Goal: Task Accomplishment & Management: Manage account settings

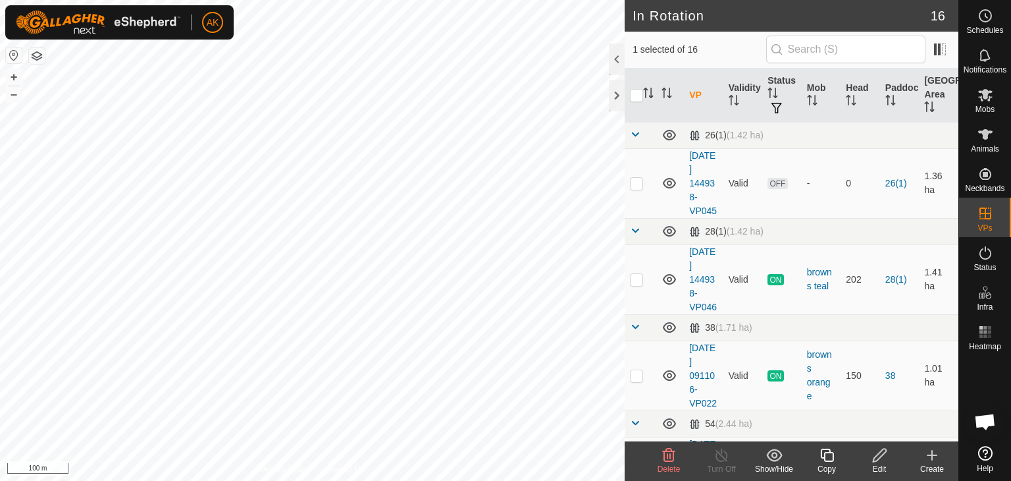
click at [666, 457] on icon at bounding box center [669, 455] width 16 height 16
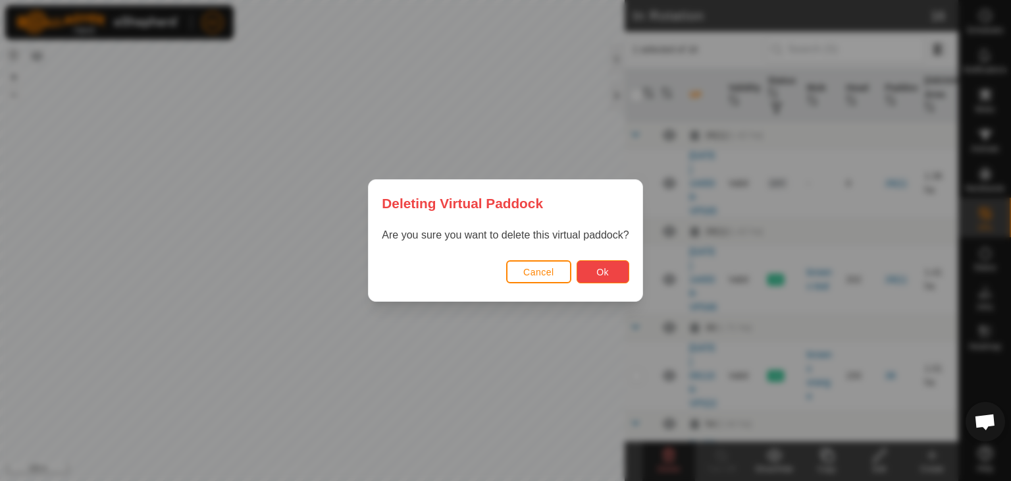
click at [600, 276] on span "Ok" at bounding box center [603, 272] width 13 height 11
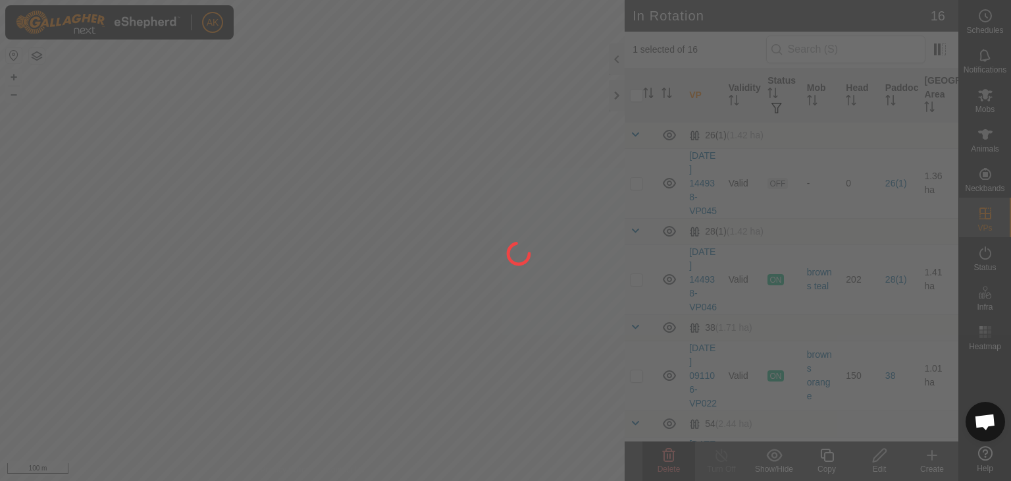
checkbox input "false"
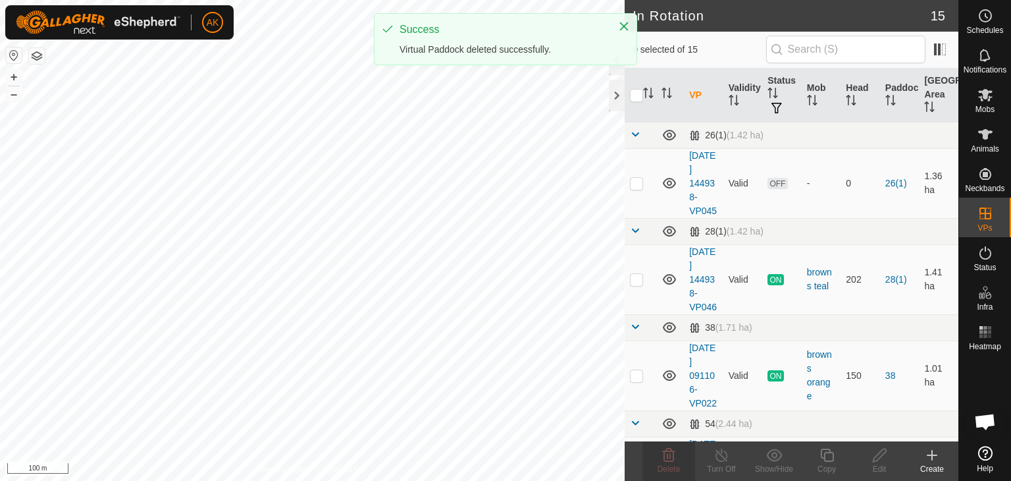
checkbox input "true"
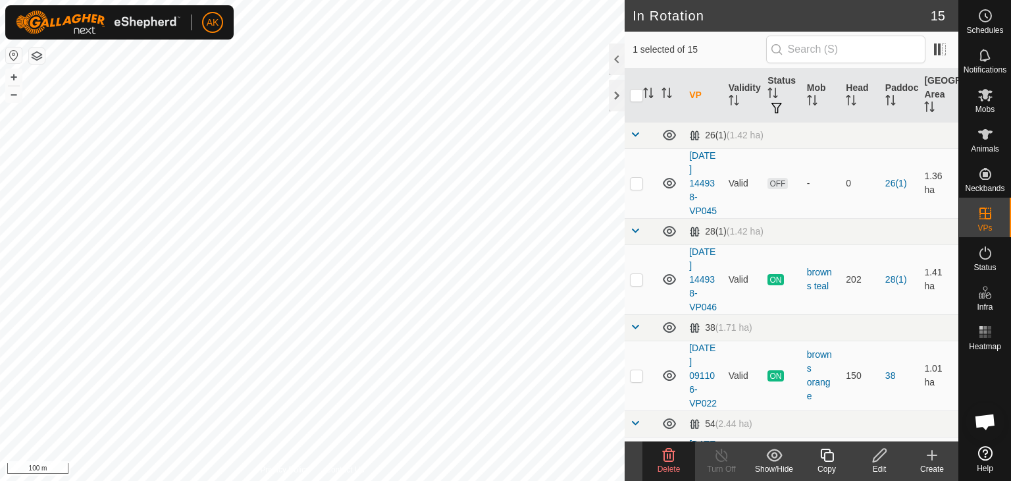
click at [666, 460] on icon at bounding box center [669, 454] width 13 height 13
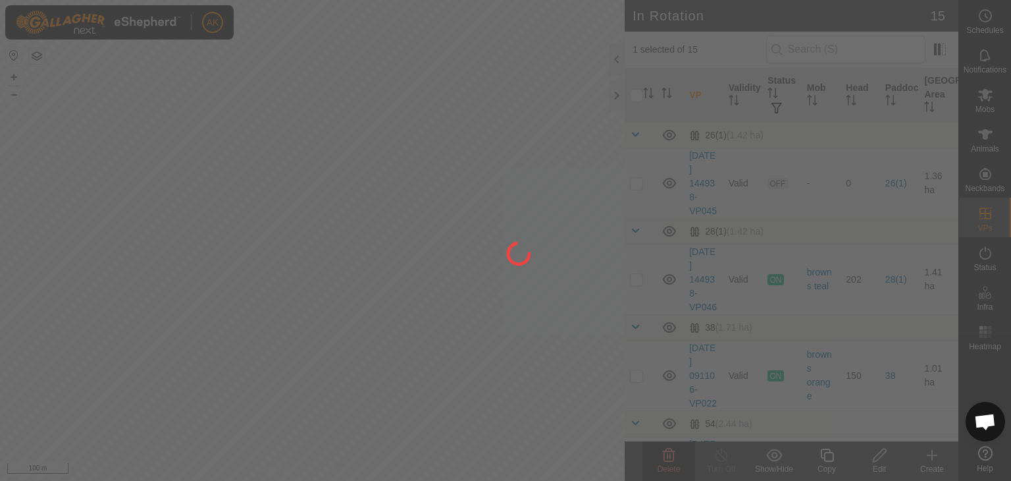
drag, startPoint x: 344, startPoint y: 333, endPoint x: 453, endPoint y: 330, distance: 108.7
click at [453, 330] on div at bounding box center [505, 240] width 1011 height 481
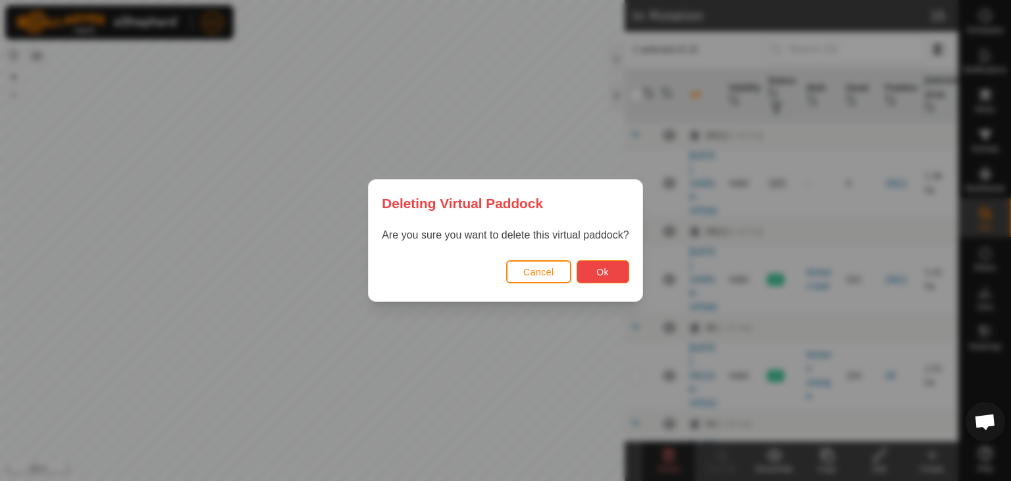
click at [622, 265] on button "Ok" at bounding box center [603, 271] width 53 height 23
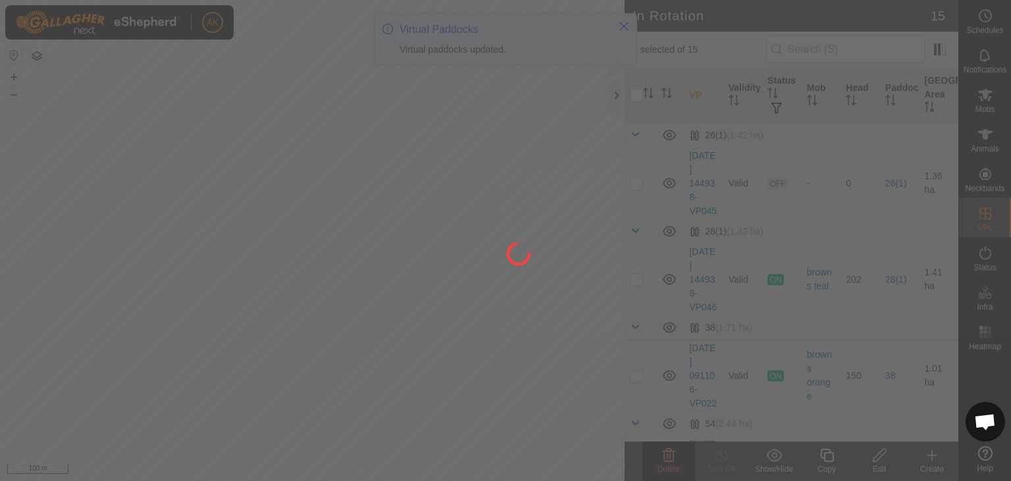
checkbox input "false"
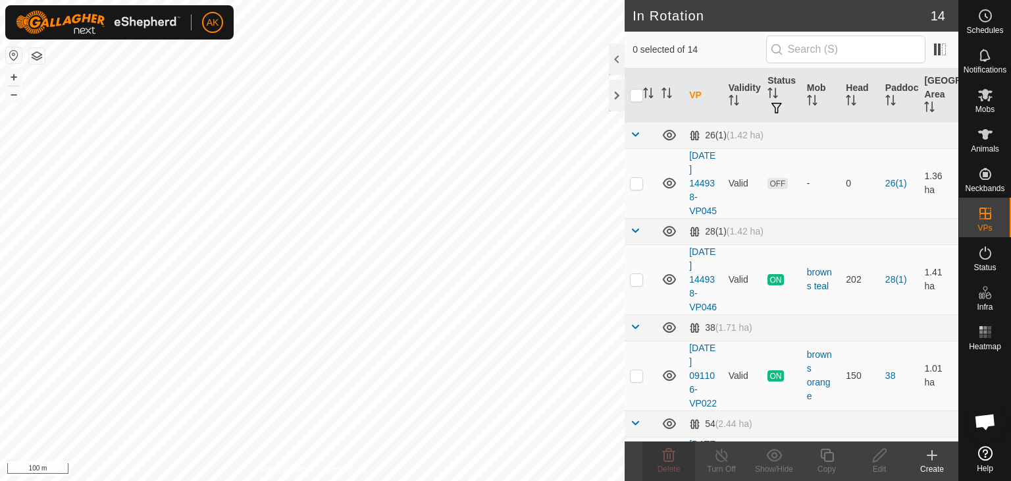
checkbox input "true"
click at [669, 460] on icon at bounding box center [669, 454] width 13 height 13
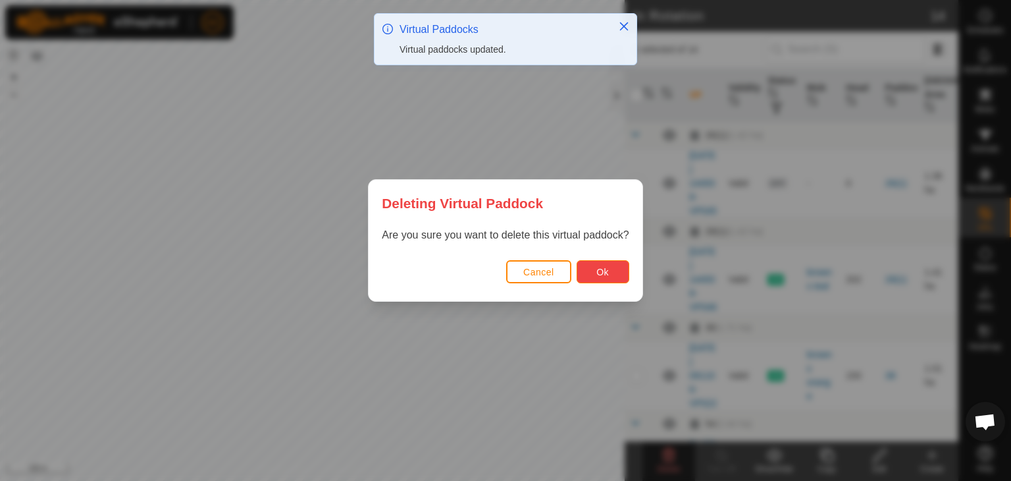
click at [605, 275] on span "Ok" at bounding box center [603, 272] width 13 height 11
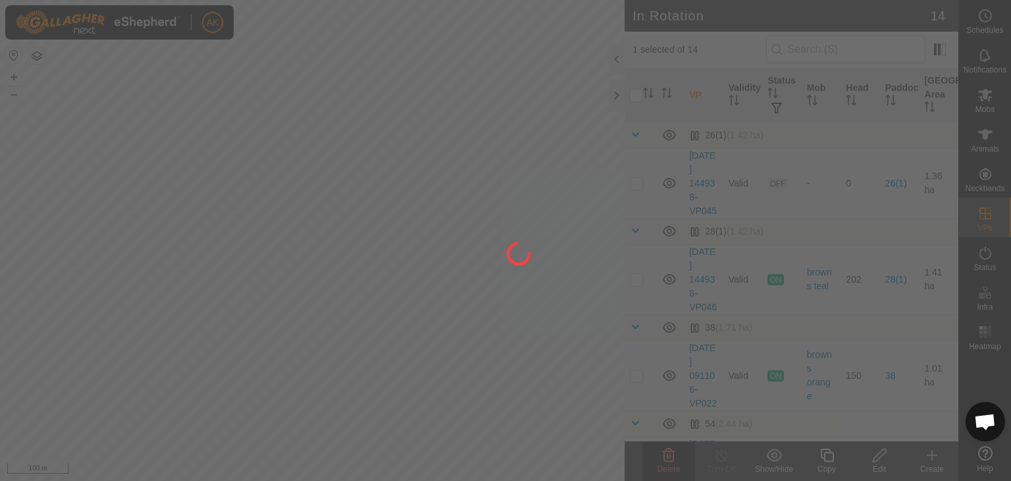
checkbox input "false"
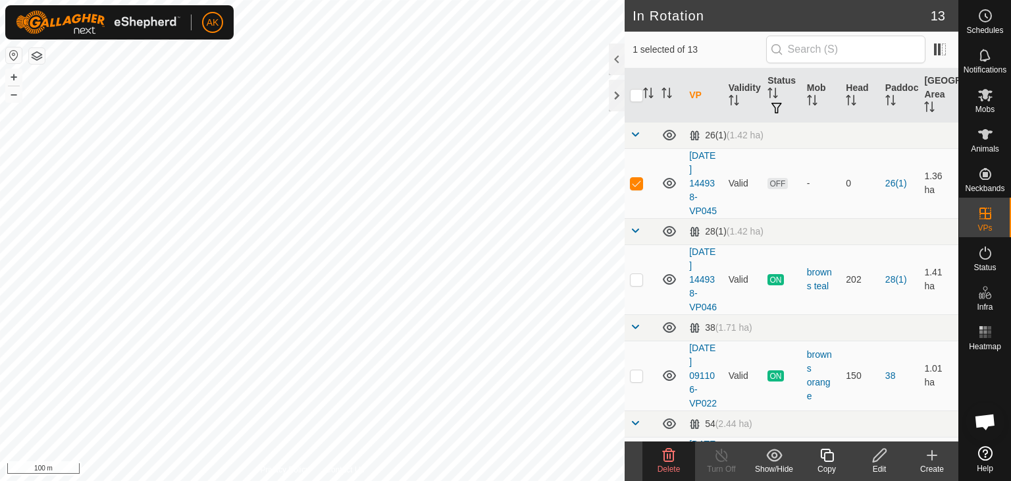
click at [656, 463] on div "Delete" at bounding box center [669, 469] width 53 height 12
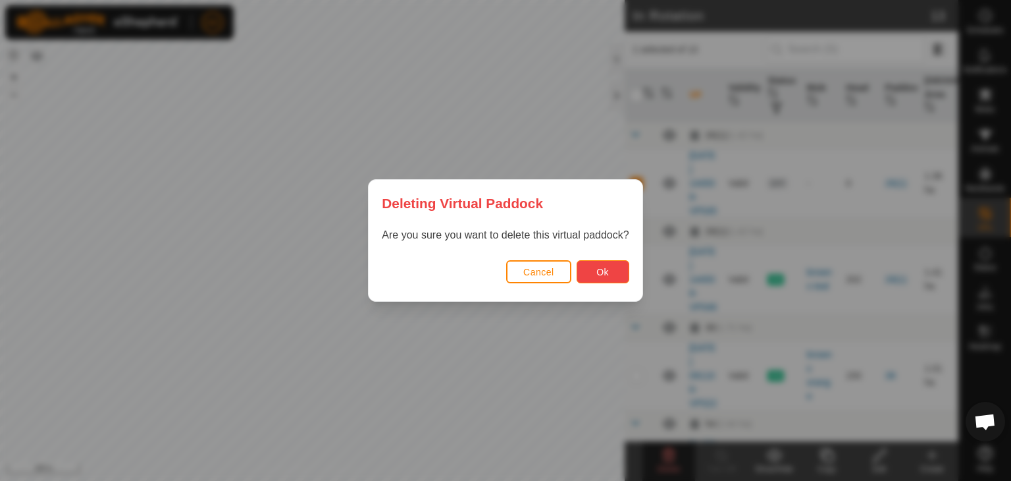
click at [597, 269] on span "Ok" at bounding box center [603, 272] width 13 height 11
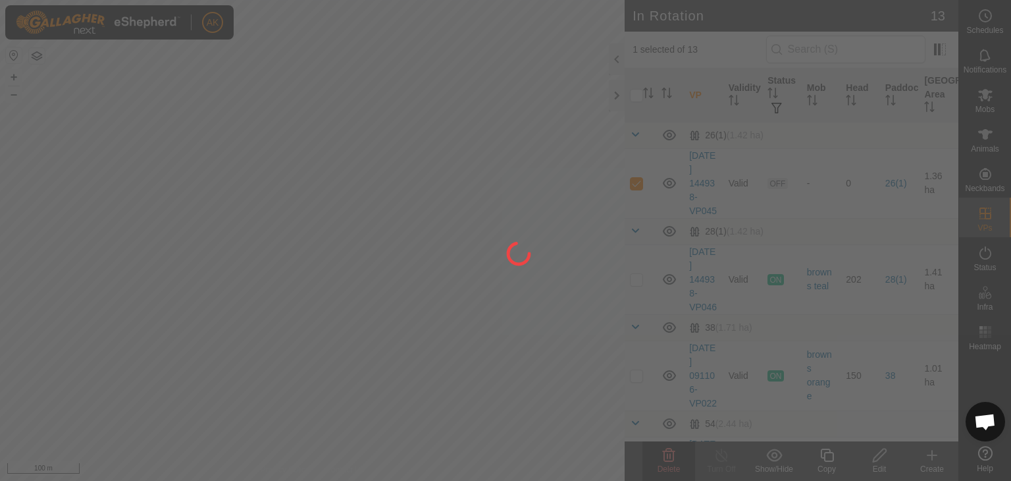
checkbox input "false"
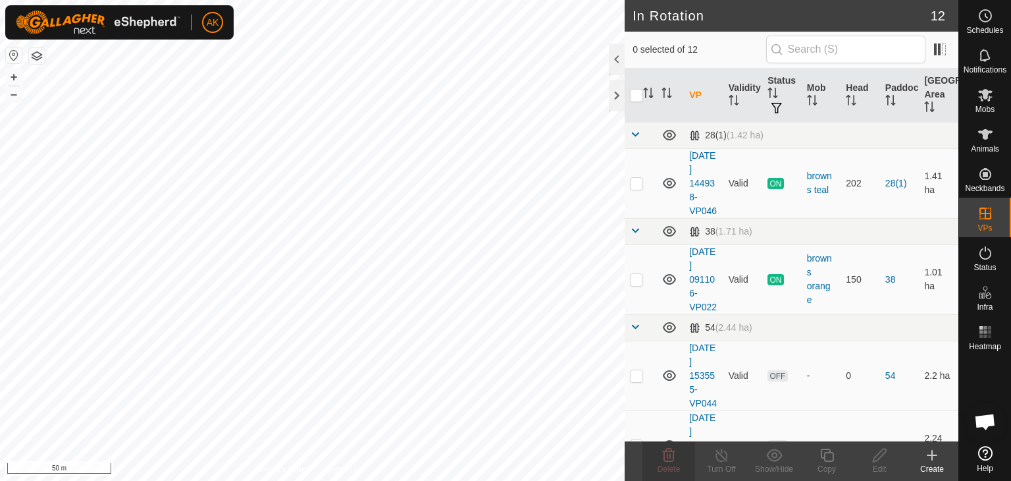
checkbox input "true"
click at [664, 454] on icon at bounding box center [669, 455] width 16 height 16
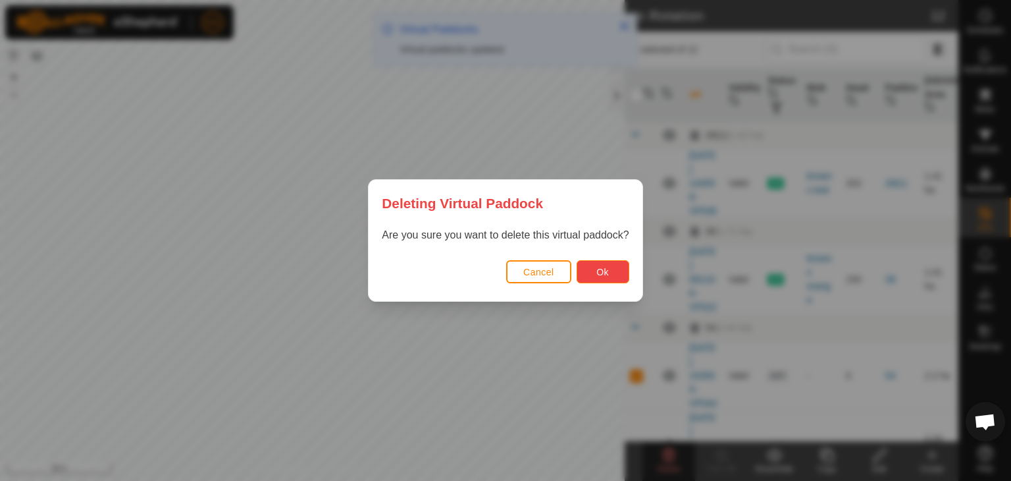
click at [606, 272] on span "Ok" at bounding box center [603, 272] width 13 height 11
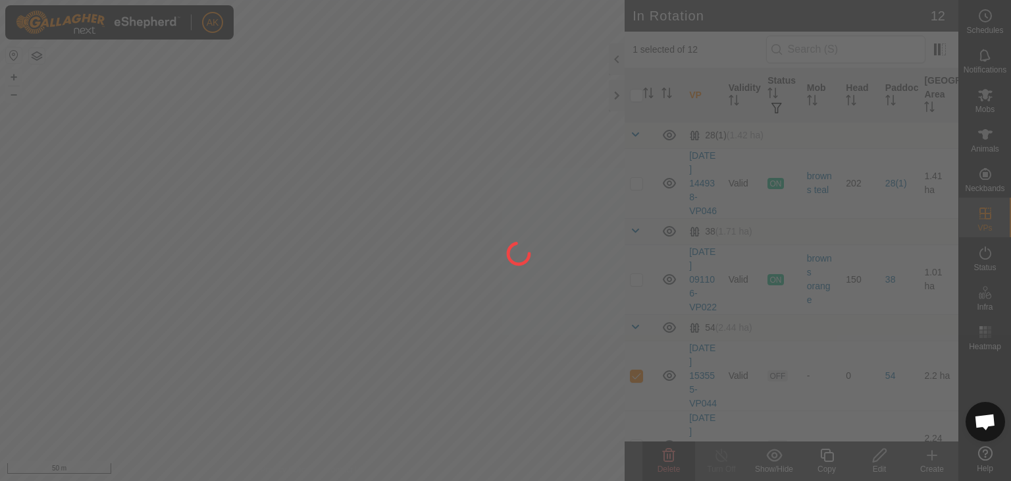
checkbox input "false"
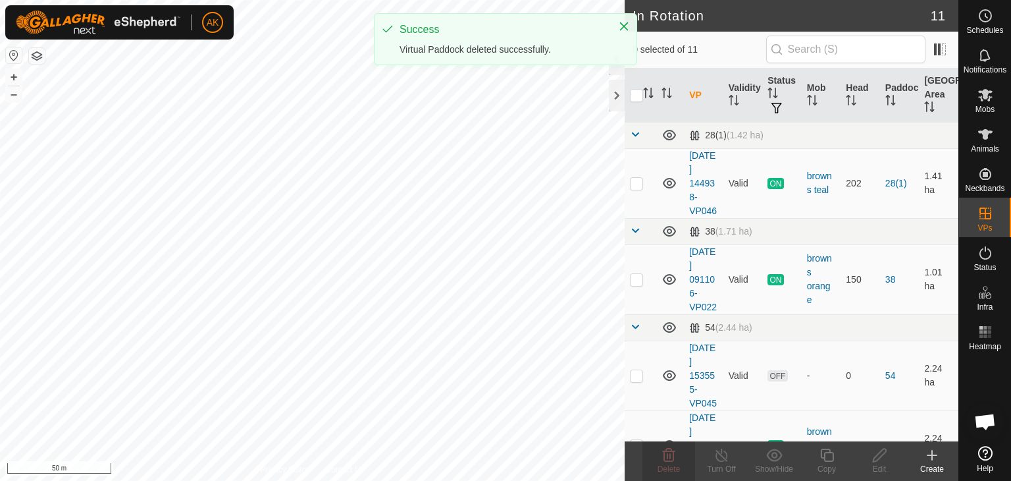
checkbox input "true"
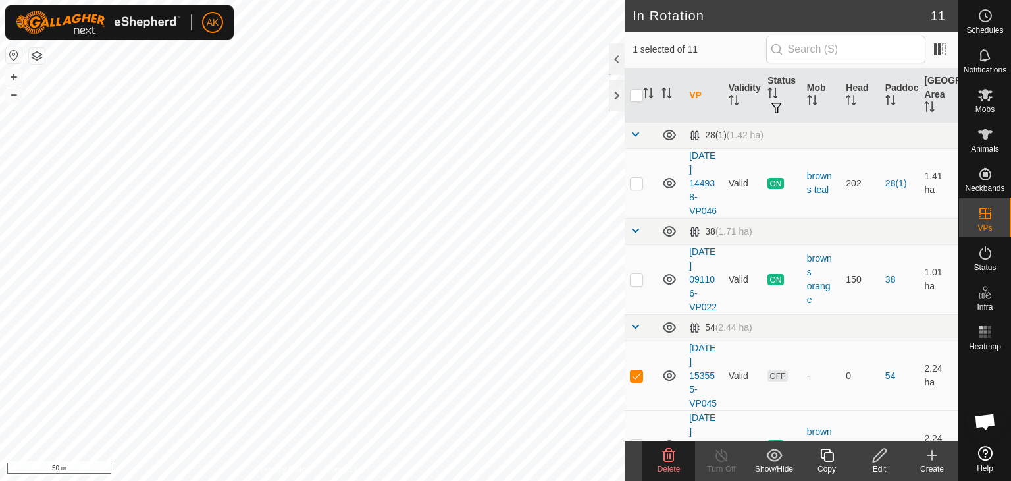
click at [660, 450] on delete-svg-icon at bounding box center [669, 455] width 53 height 16
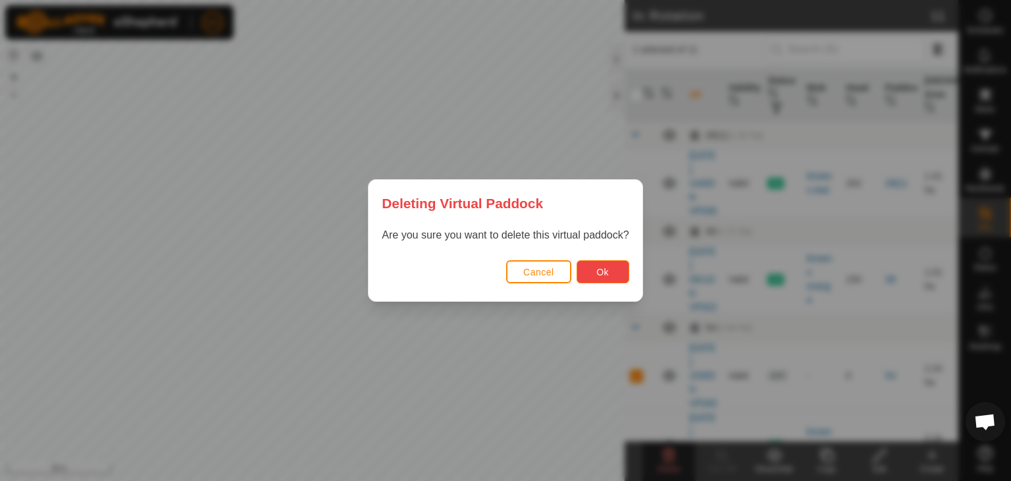
click at [604, 275] on span "Ok" at bounding box center [603, 272] width 13 height 11
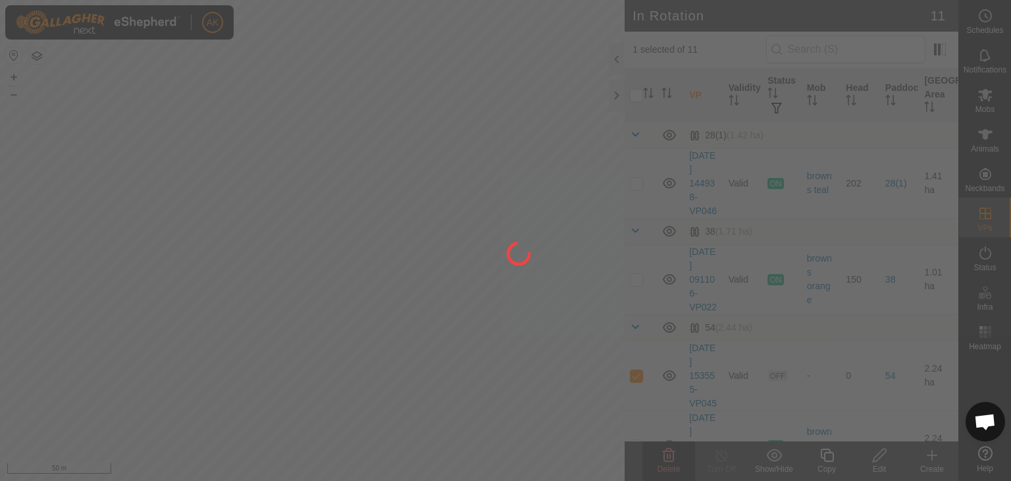
checkbox input "false"
